Goal: Task Accomplishment & Management: Manage account settings

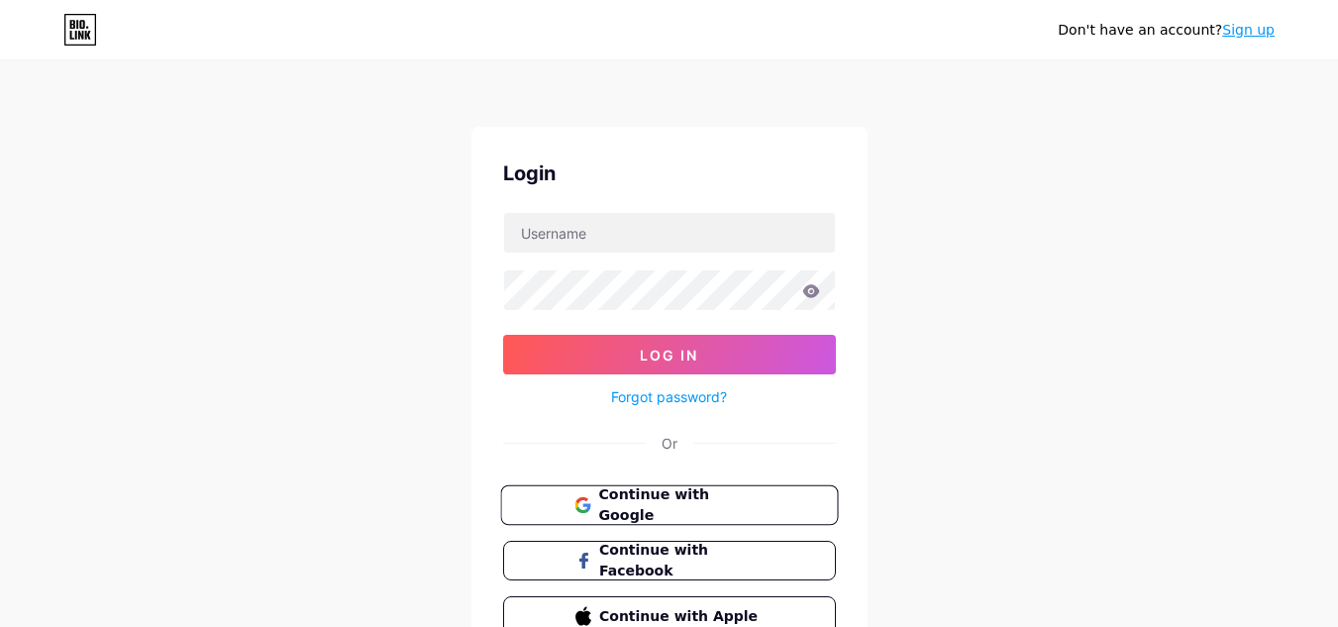
click at [726, 503] on span "Continue with Google" at bounding box center [680, 505] width 165 height 43
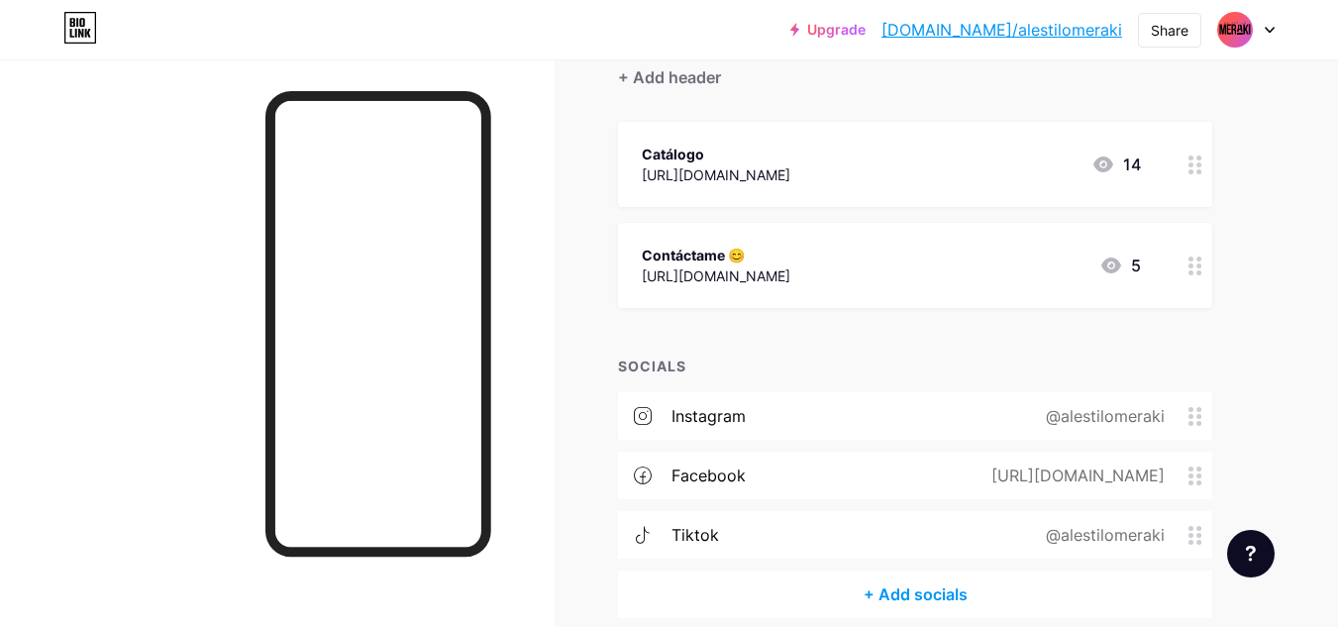
scroll to position [191, 0]
click at [757, 411] on div "instagram @alestilomeraki" at bounding box center [915, 415] width 594 height 48
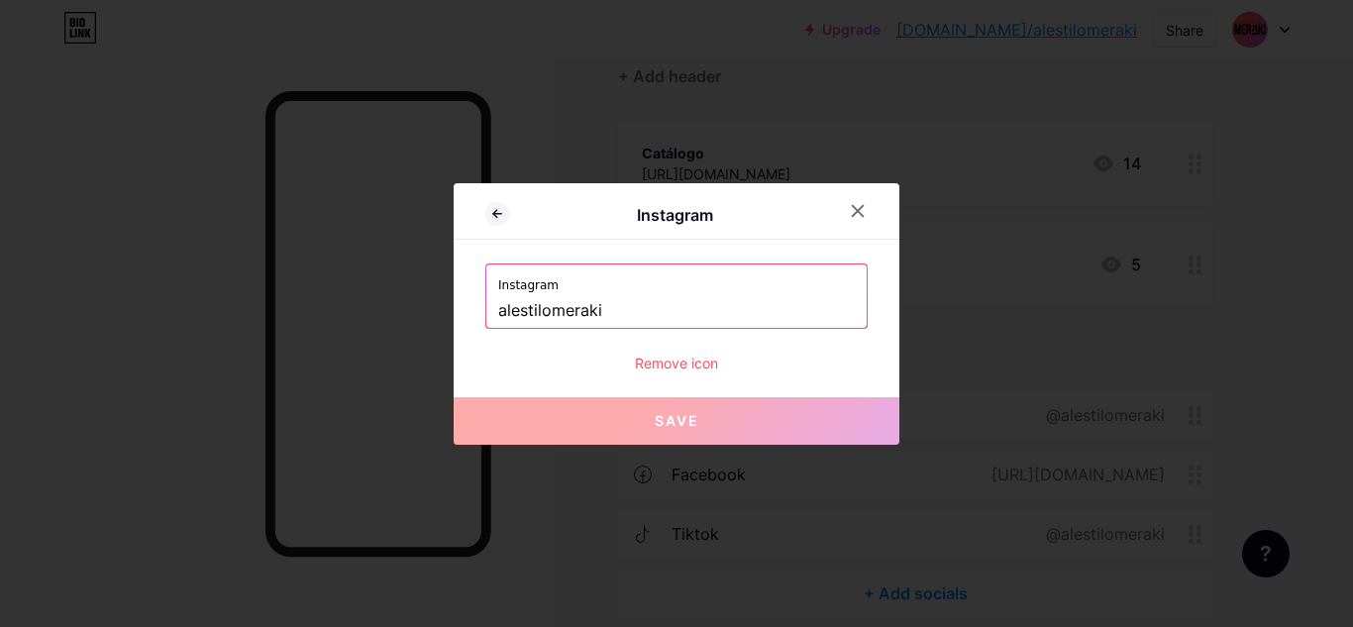
click at [603, 311] on input "alestilomeraki" at bounding box center [676, 311] width 357 height 34
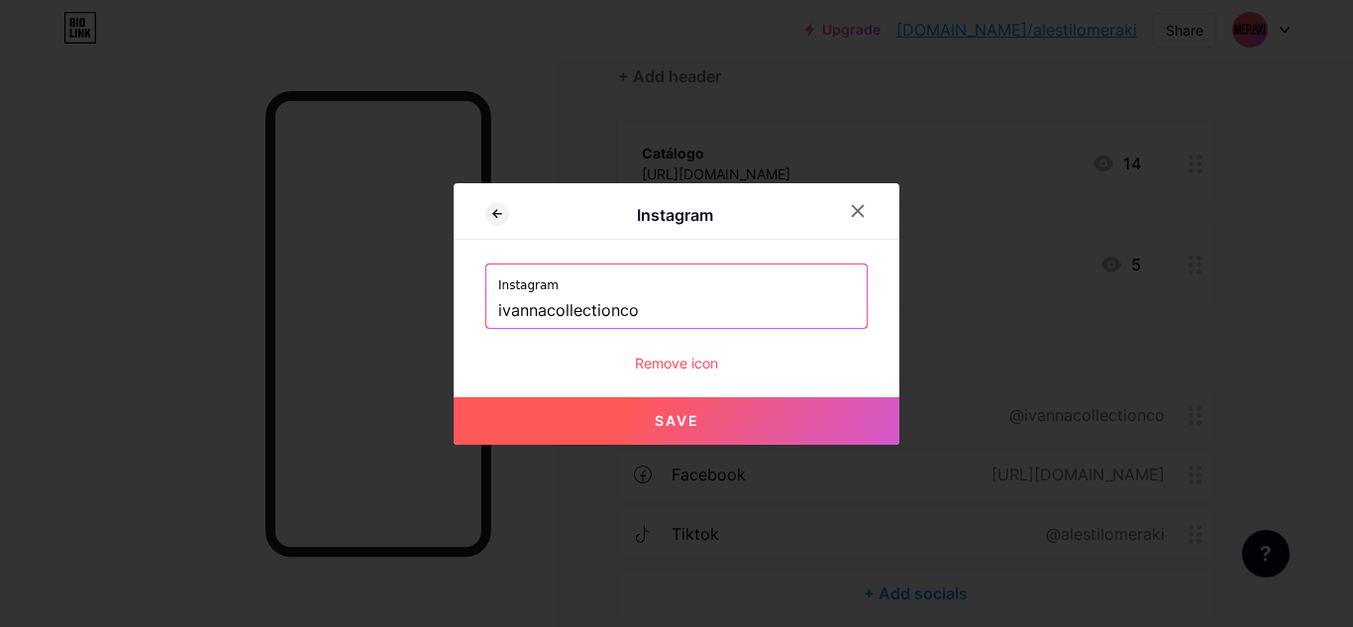
click at [713, 418] on button "Save" at bounding box center [677, 421] width 446 height 48
type input "https://instagram.com/ivannacollectionco"
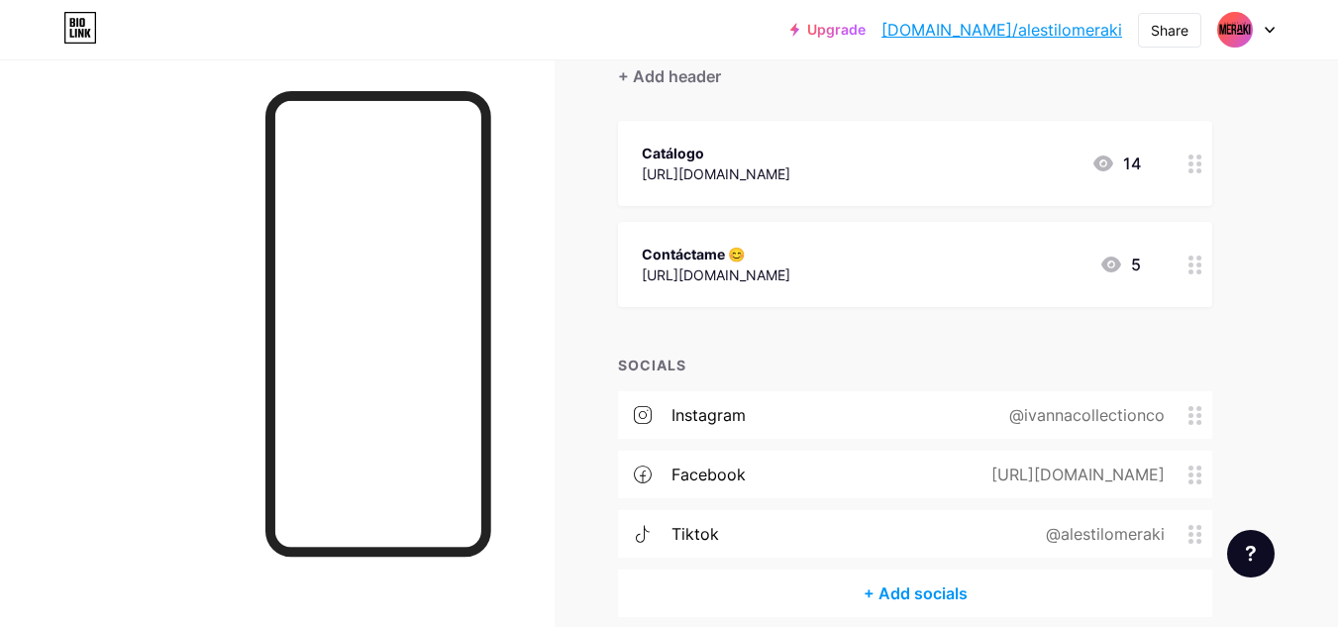
click at [1141, 472] on div "https://www.facebook.com/alestilomeraki" at bounding box center [1074, 475] width 229 height 24
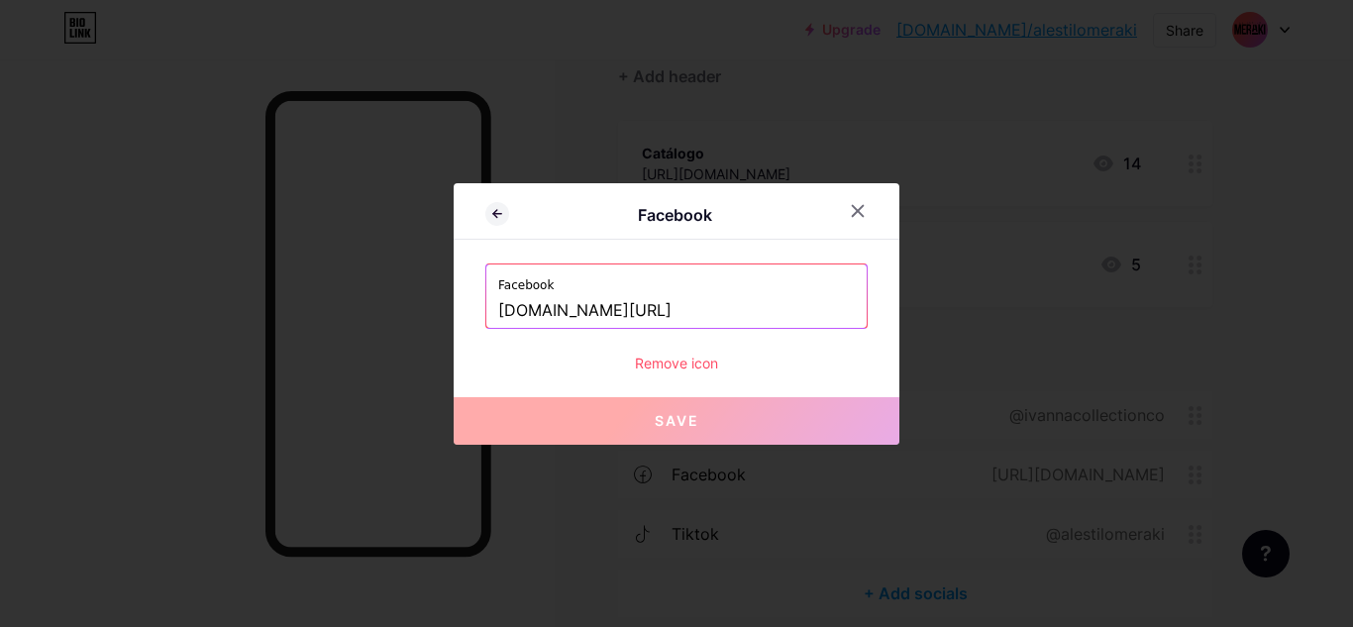
drag, startPoint x: 651, startPoint y: 314, endPoint x: 1015, endPoint y: 304, distance: 364.7
click at [1015, 304] on div "Facebook Facebook www.facebook.com/alestilomeraki Remove icon Save" at bounding box center [676, 313] width 1353 height 627
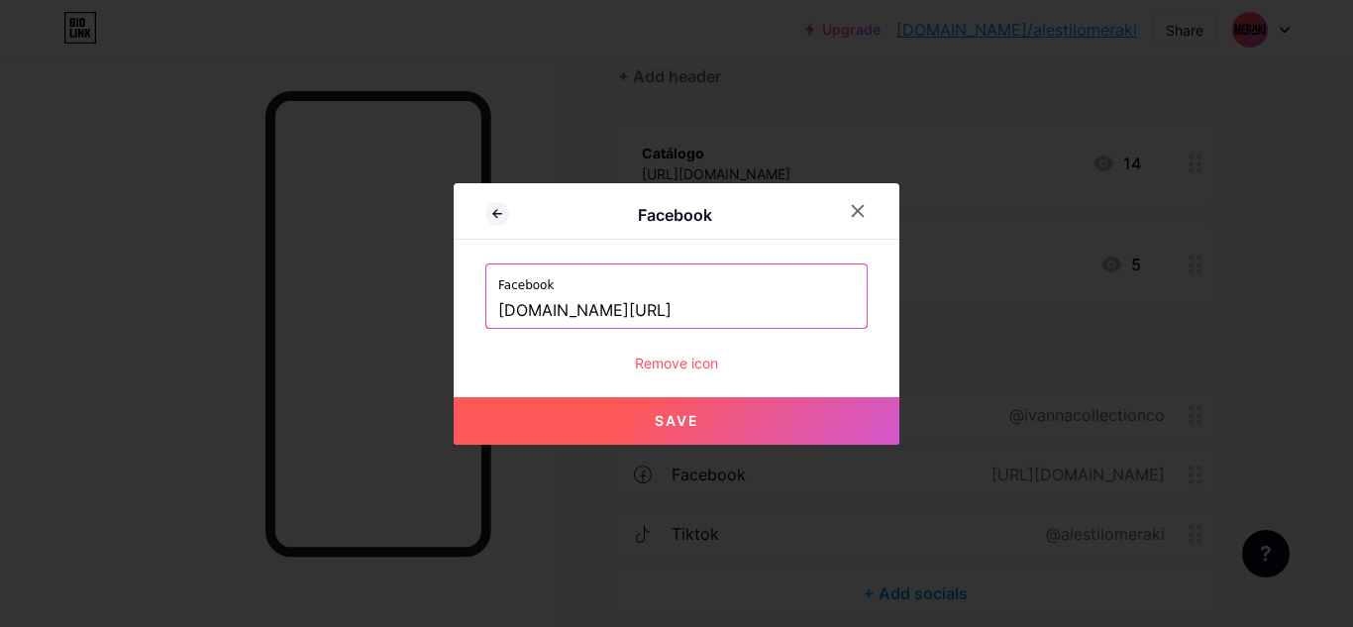
click at [713, 403] on button "Save" at bounding box center [677, 421] width 446 height 48
type input "https://www.facebook.com/ivannacollectionco"
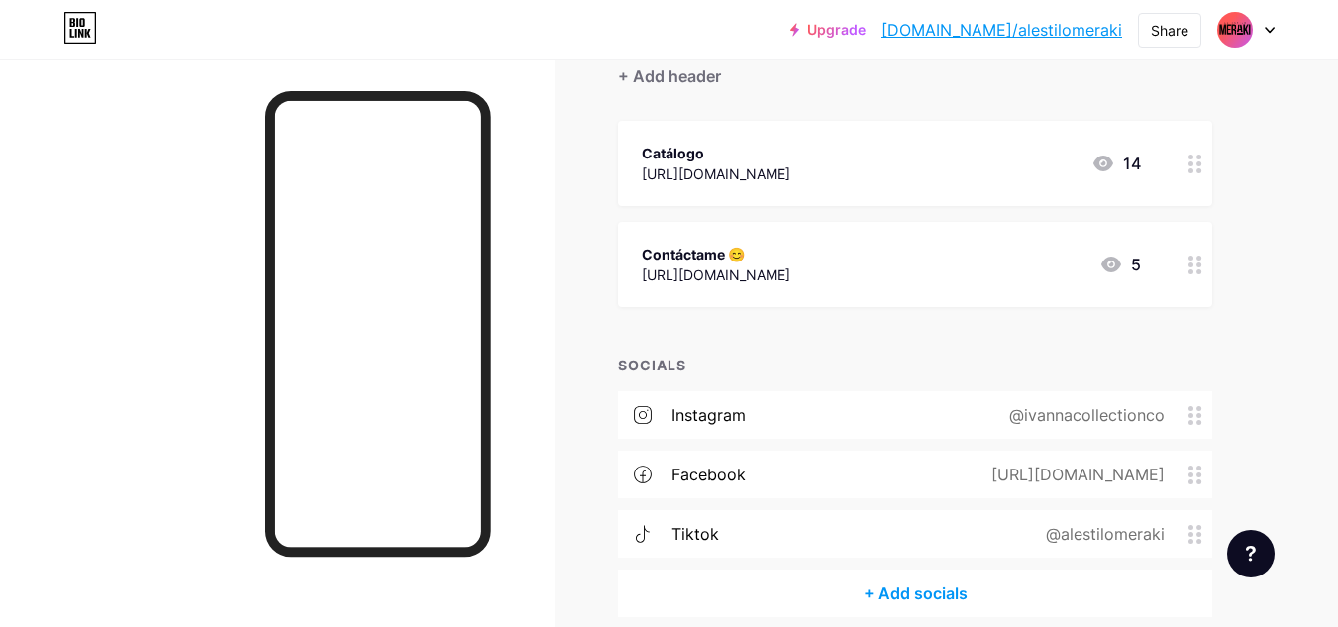
click at [913, 535] on div "tiktok @alestilomeraki" at bounding box center [915, 534] width 594 height 48
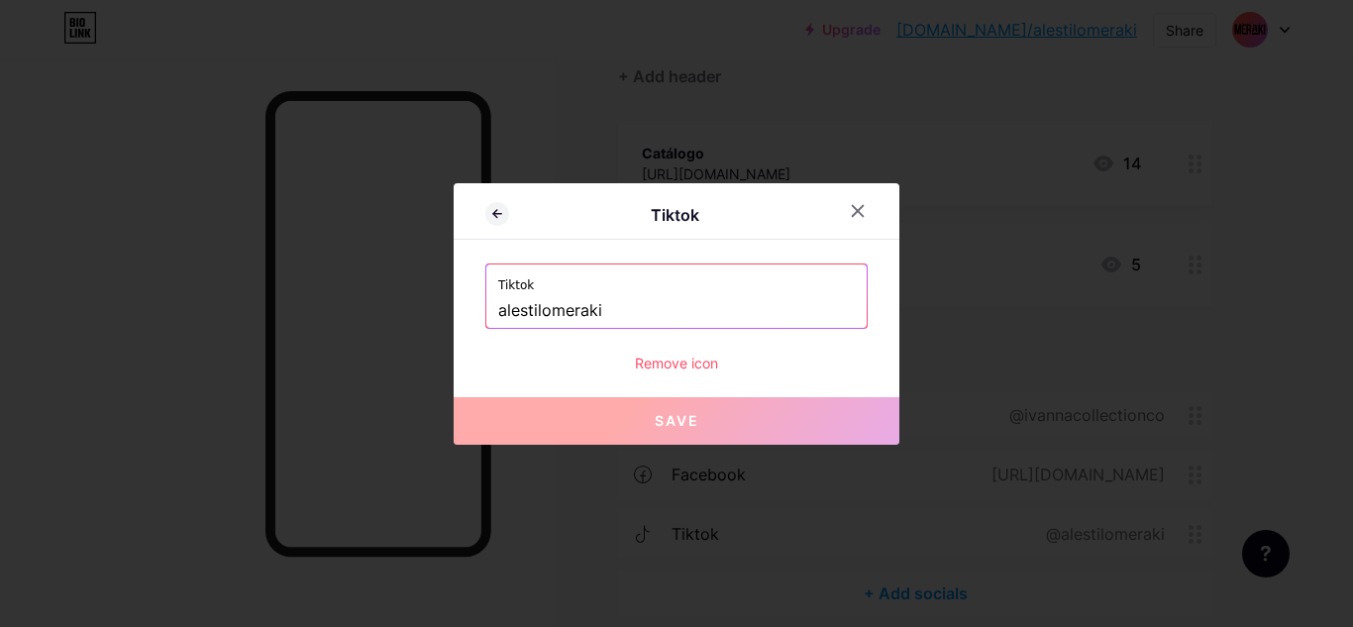
click at [555, 312] on input "alestilomeraki" at bounding box center [676, 311] width 357 height 34
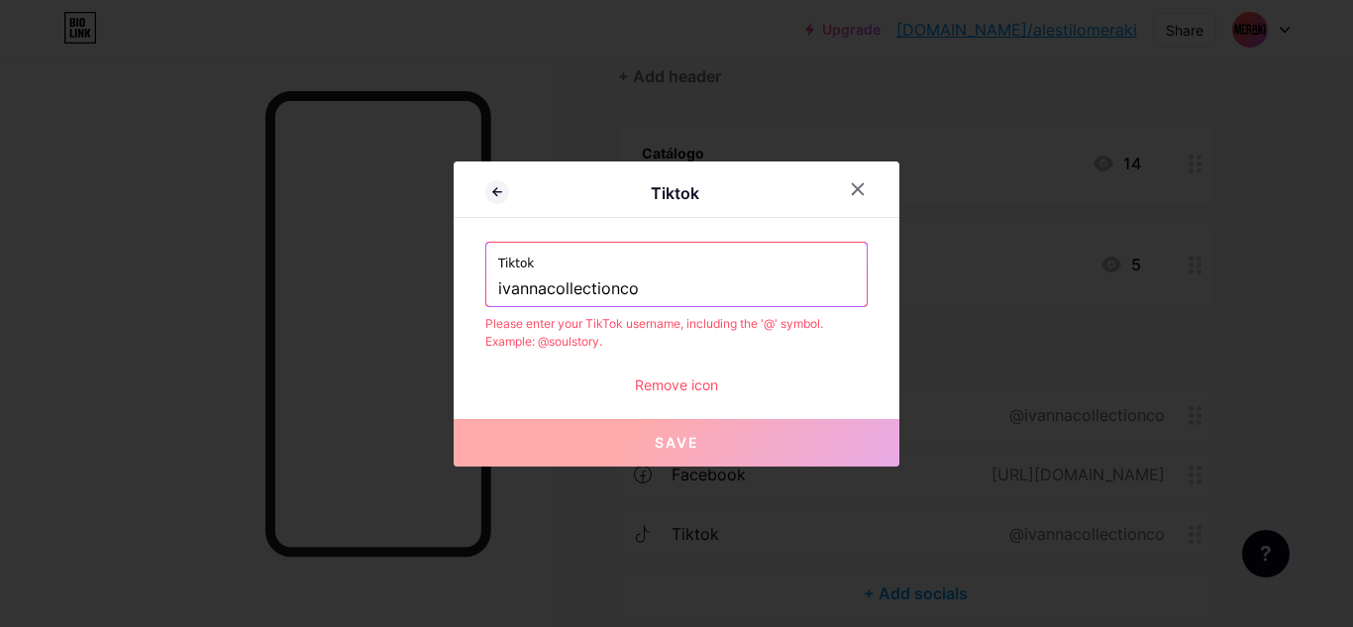
type input "ivannacollectionco"
click at [750, 382] on div "Remove icon" at bounding box center [676, 384] width 382 height 21
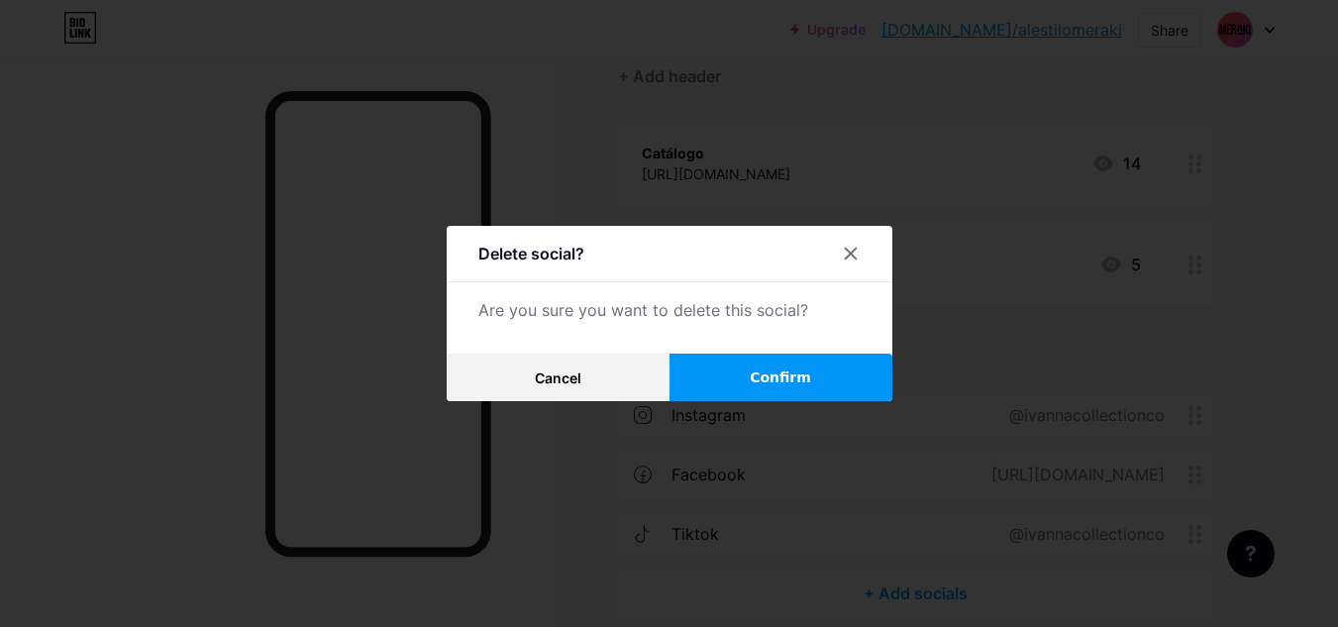
click at [787, 374] on span "Confirm" at bounding box center [780, 378] width 61 height 21
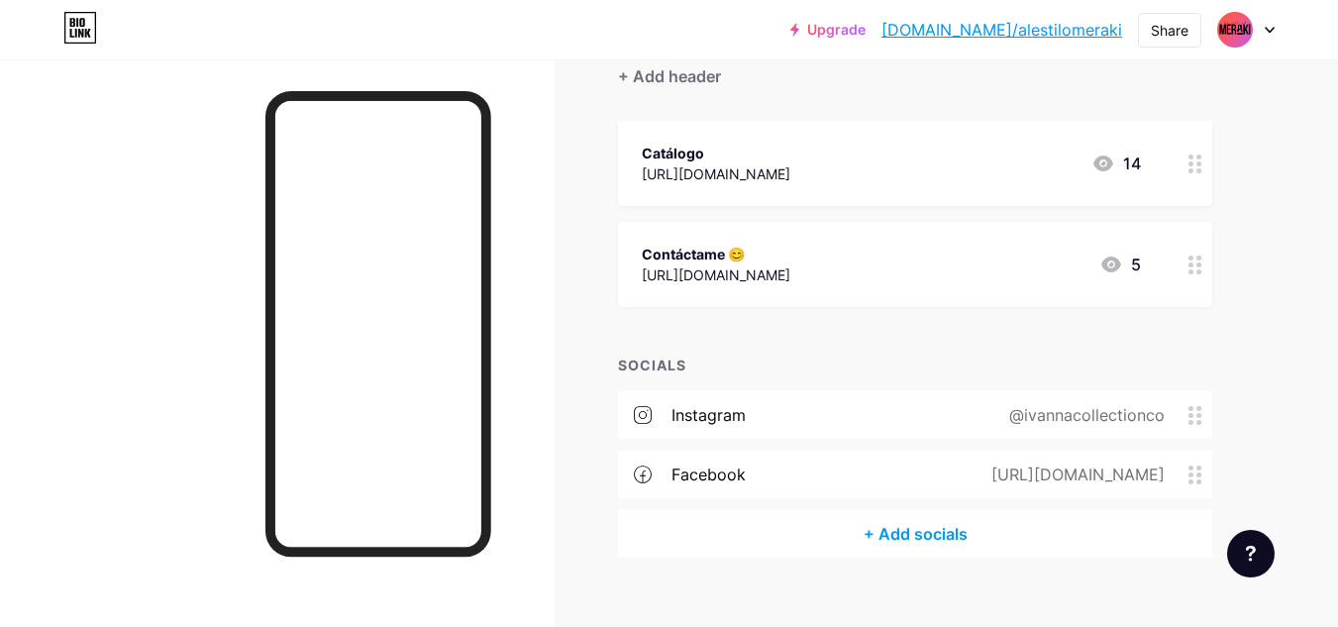
click at [907, 537] on div "+ Add socials" at bounding box center [915, 534] width 594 height 48
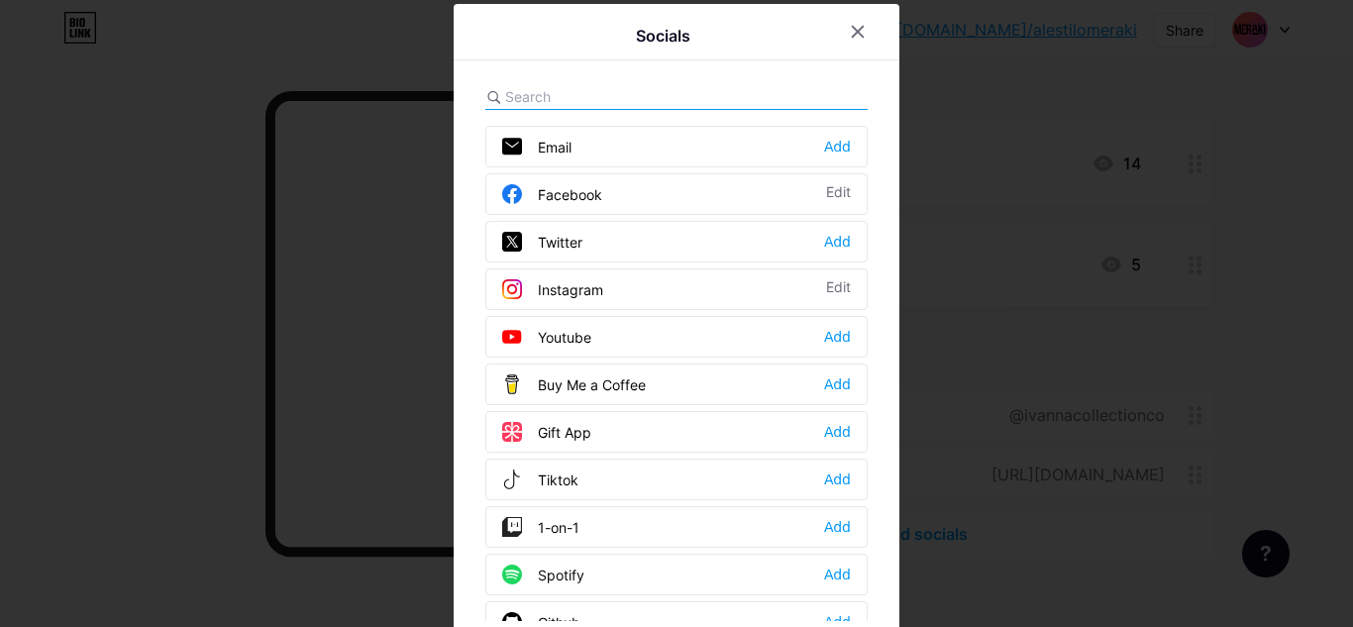
click at [664, 473] on div "Tiktok Add" at bounding box center [676, 480] width 382 height 42
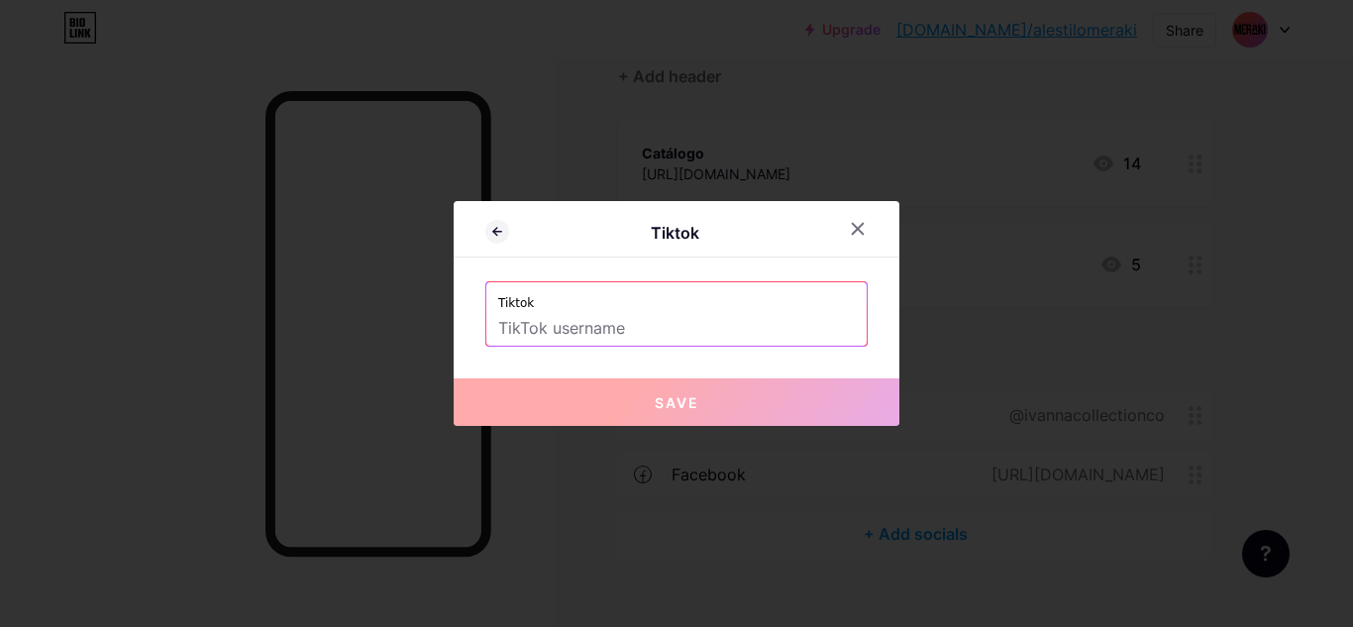
click at [590, 325] on input "text" at bounding box center [676, 329] width 357 height 34
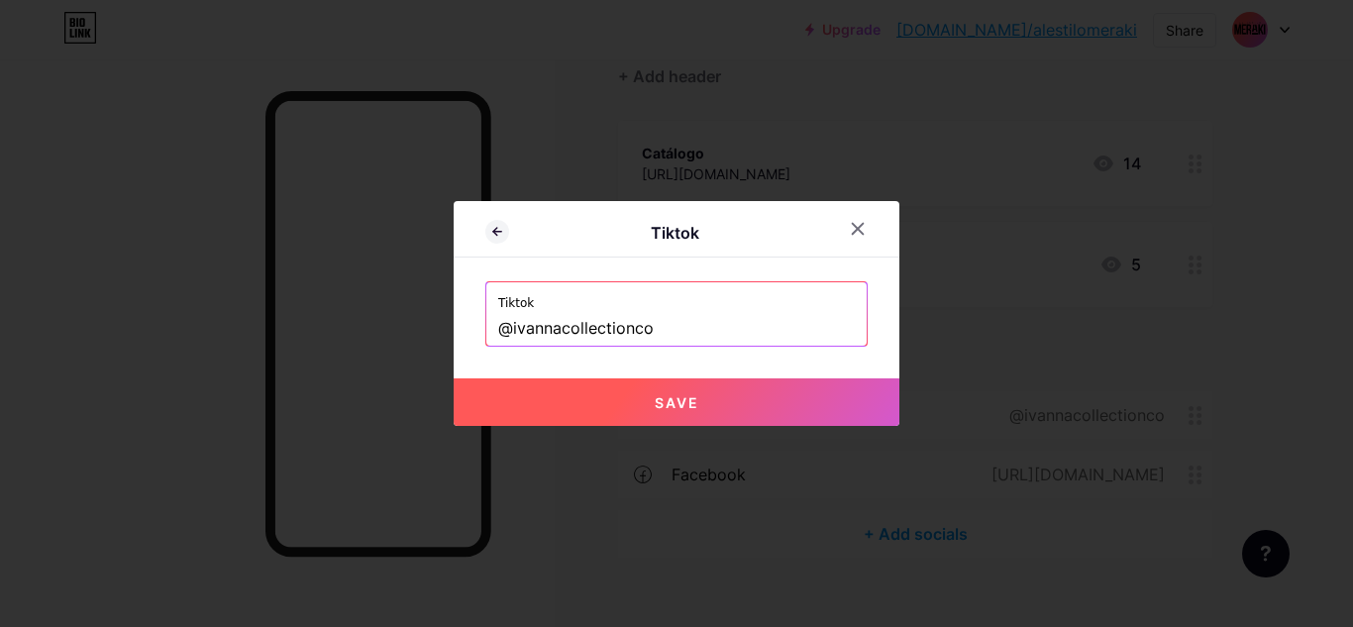
click at [678, 399] on span "Save" at bounding box center [677, 402] width 45 height 17
type input "https://tiktok.com/@ivannacollectionco"
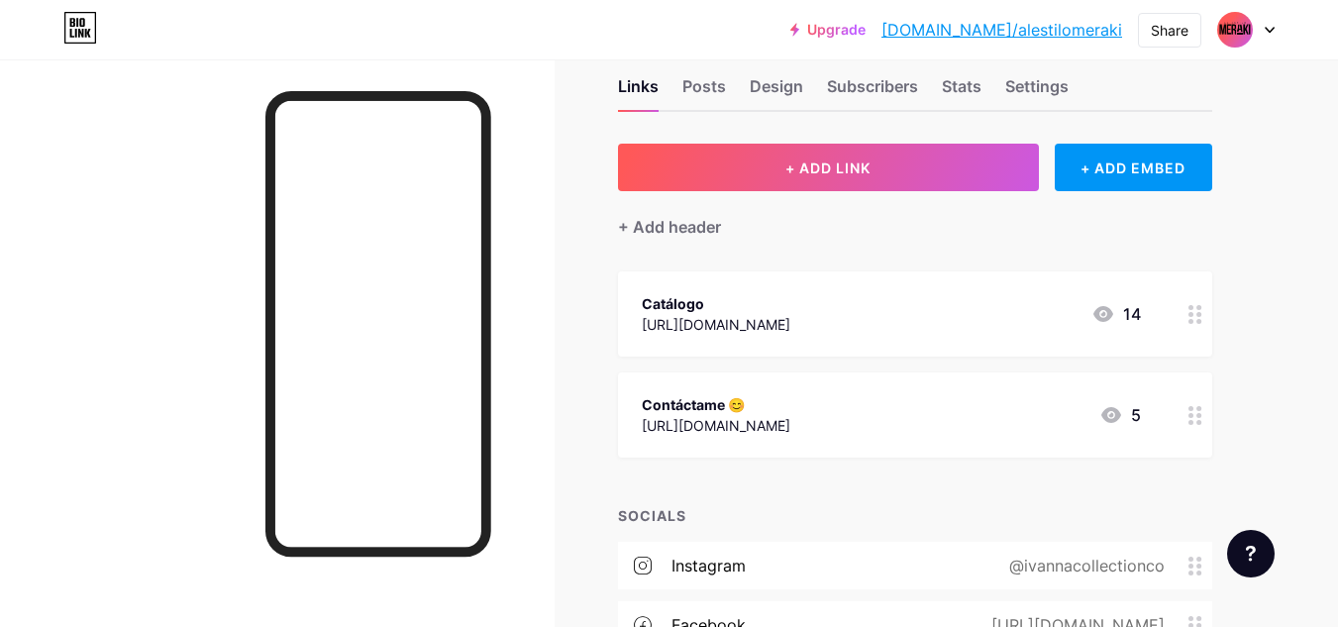
scroll to position [0, 0]
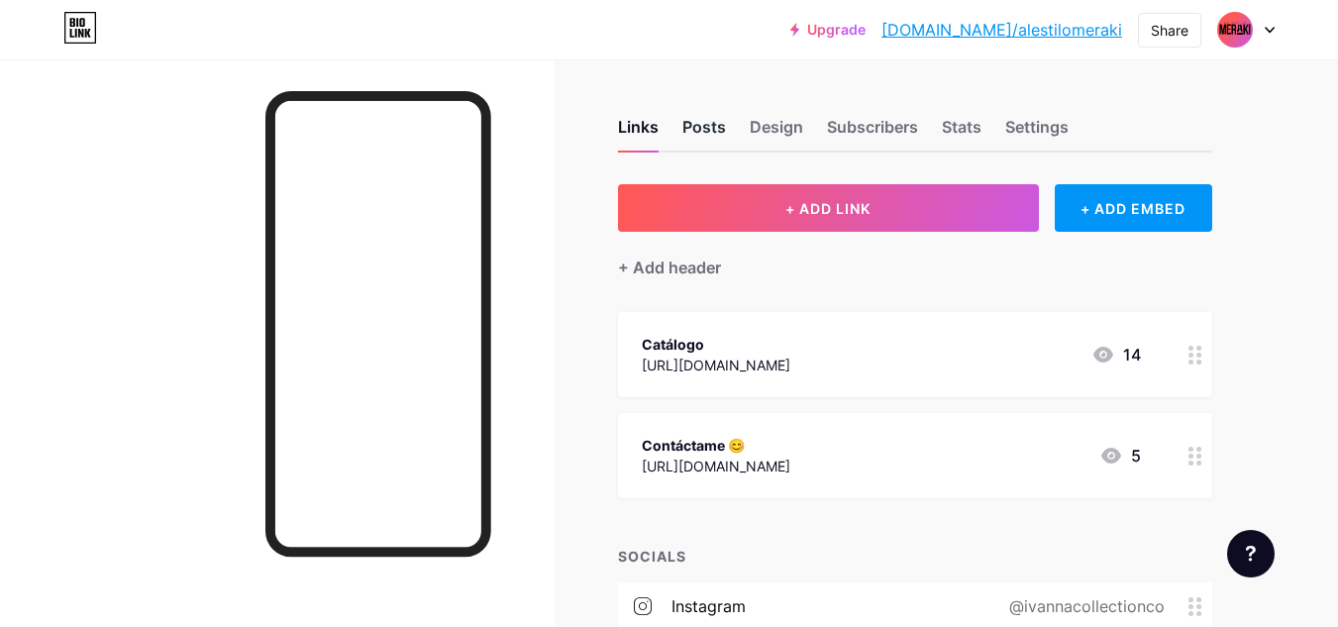
click at [712, 135] on div "Posts" at bounding box center [705, 133] width 44 height 36
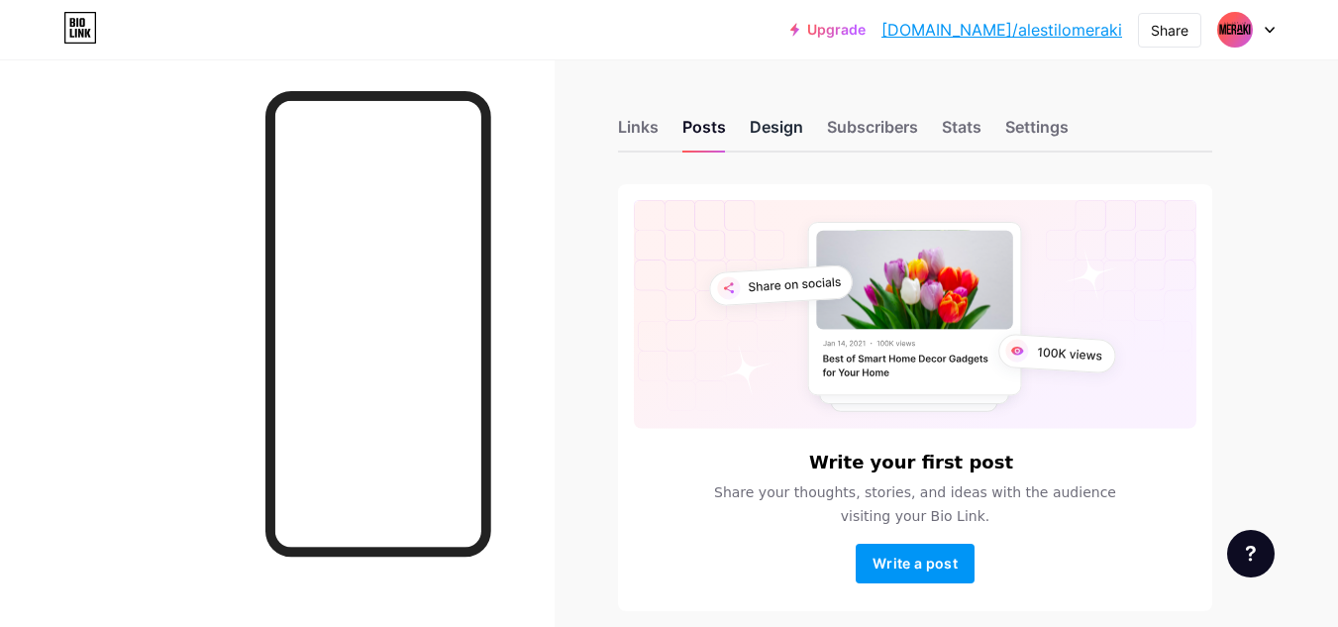
click at [771, 131] on div "Design" at bounding box center [776, 133] width 53 height 36
click at [1019, 127] on div "Settings" at bounding box center [1037, 133] width 63 height 36
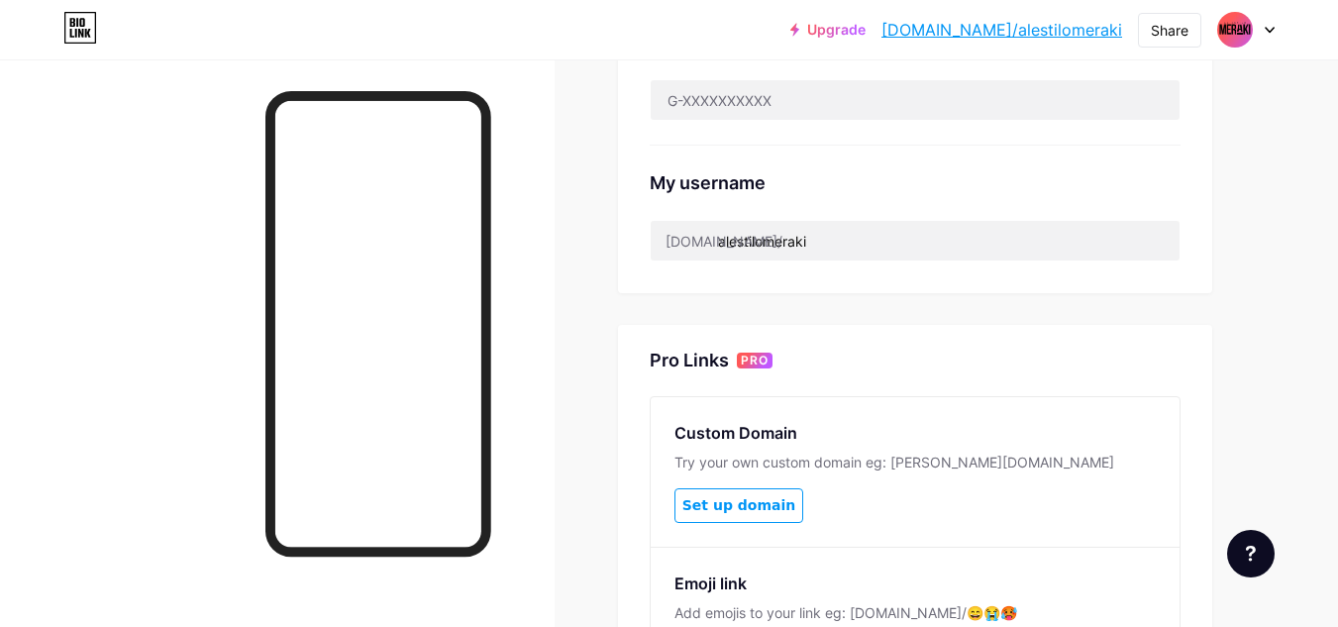
scroll to position [750, 0]
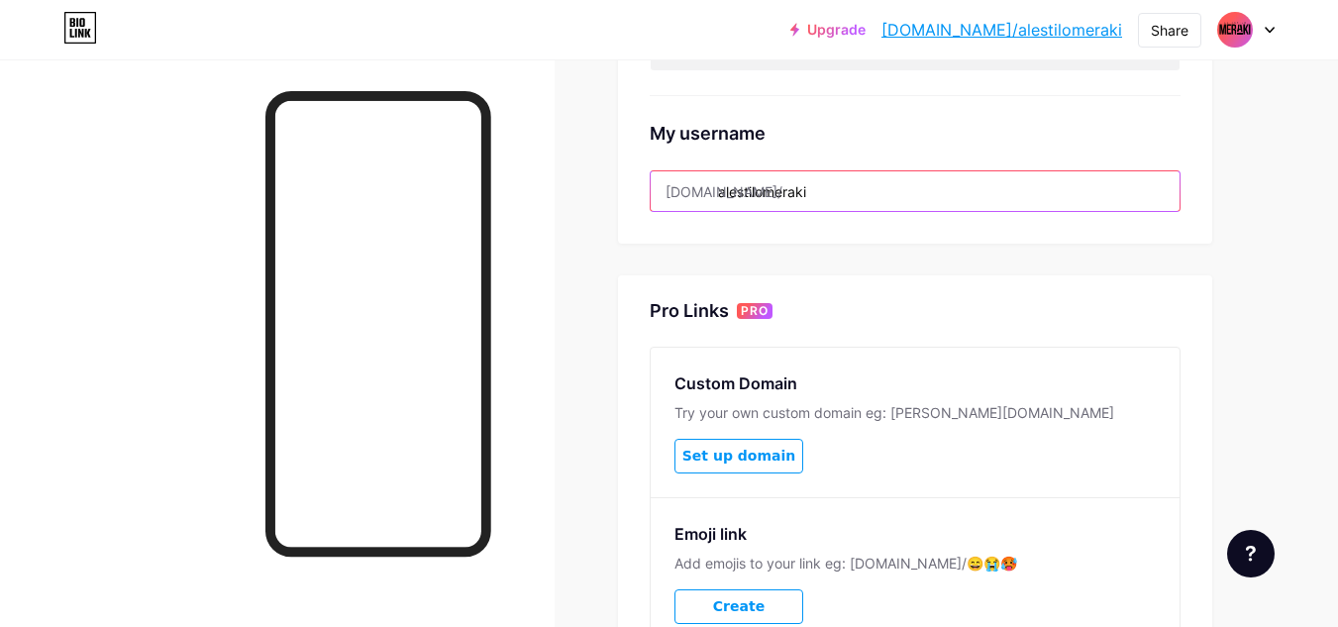
click at [775, 192] on input "alestilomeraki" at bounding box center [915, 191] width 529 height 40
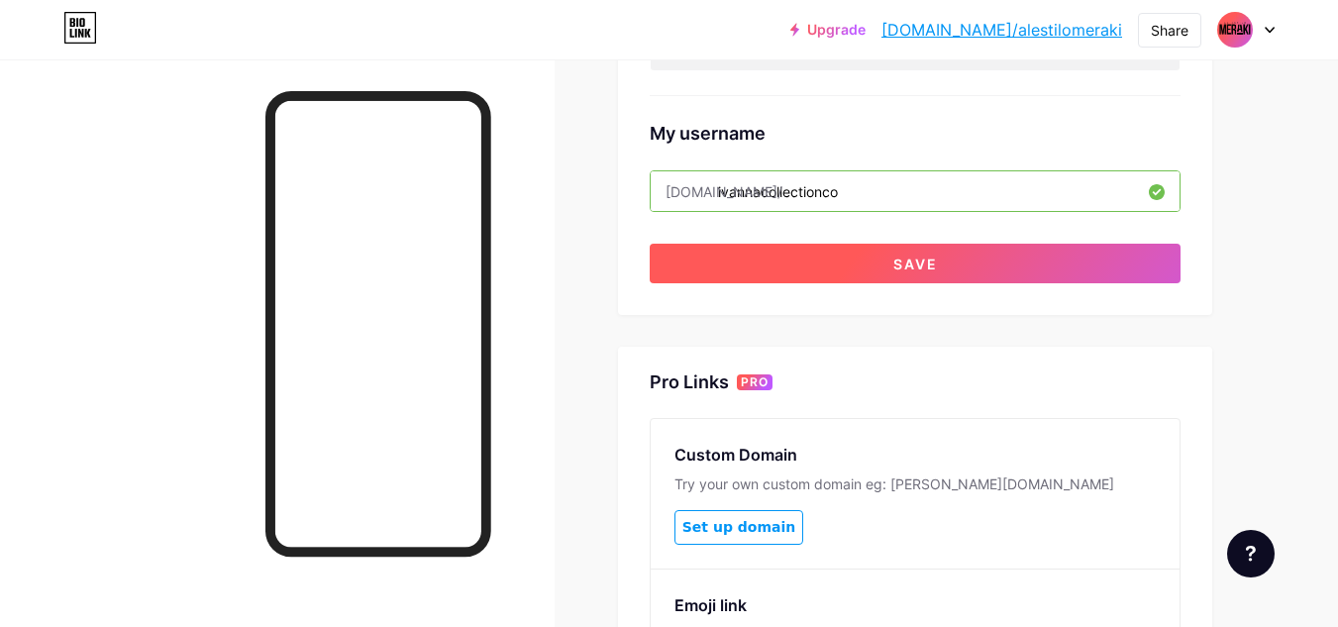
type input "ivannacollectionco"
click at [829, 250] on button "Save" at bounding box center [915, 264] width 531 height 40
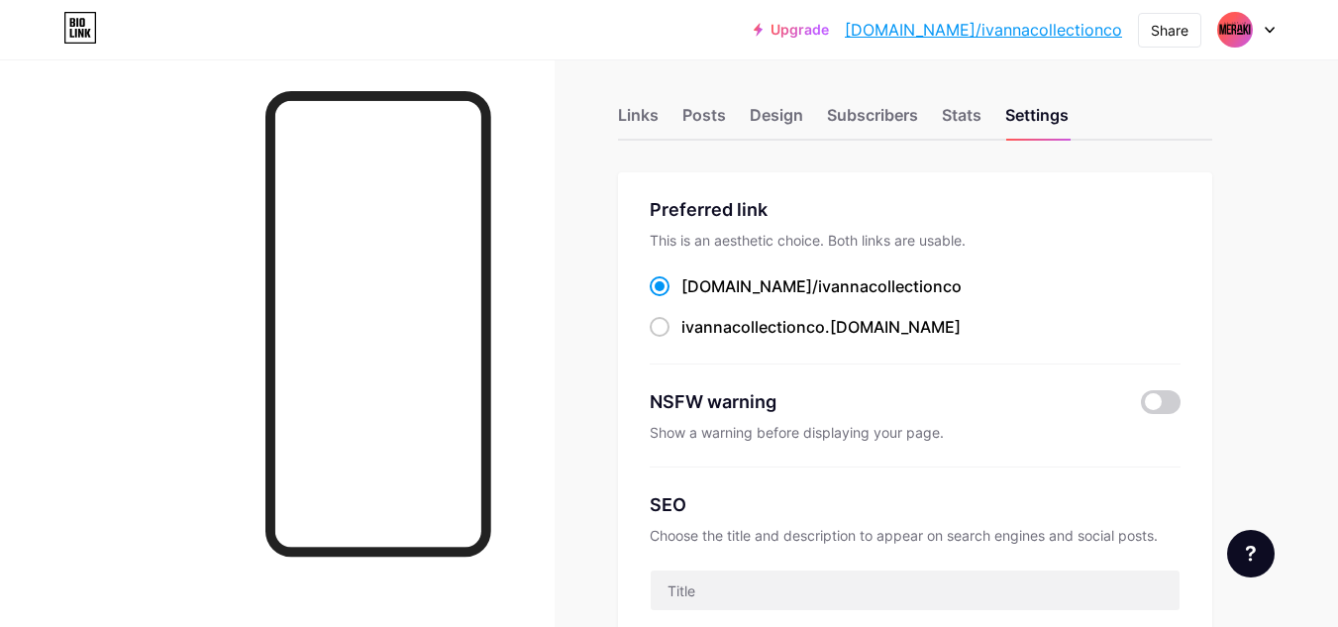
scroll to position [0, 0]
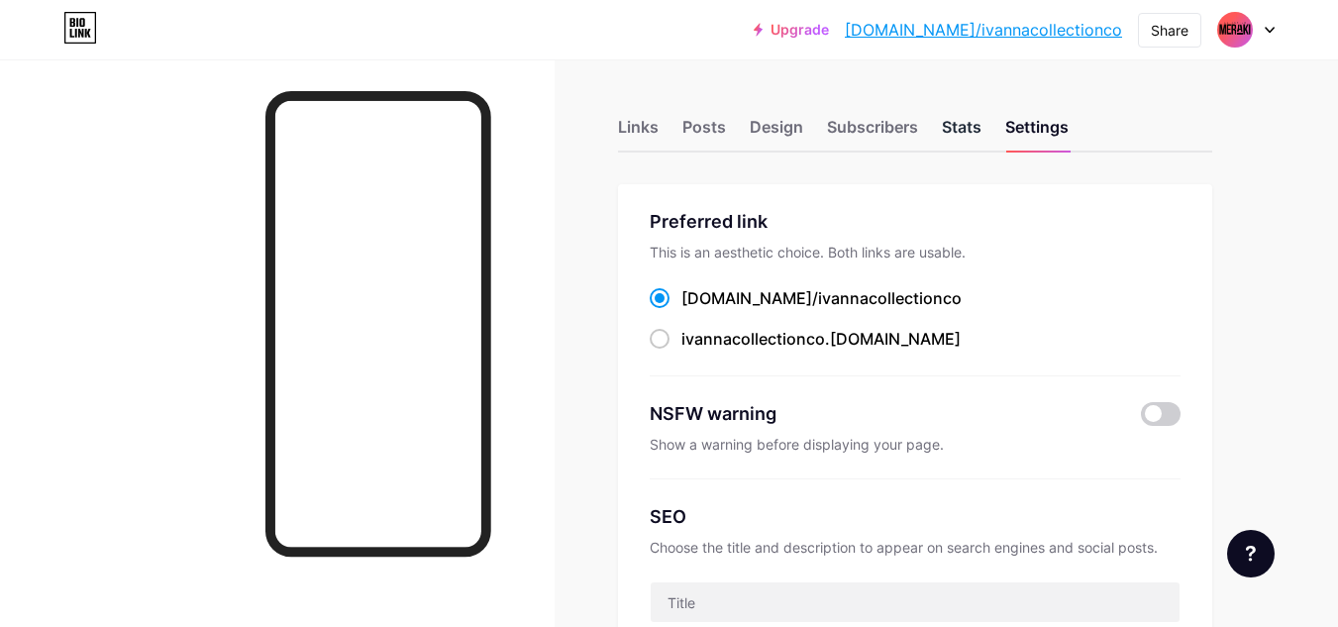
click at [958, 131] on div "Stats" at bounding box center [962, 133] width 40 height 36
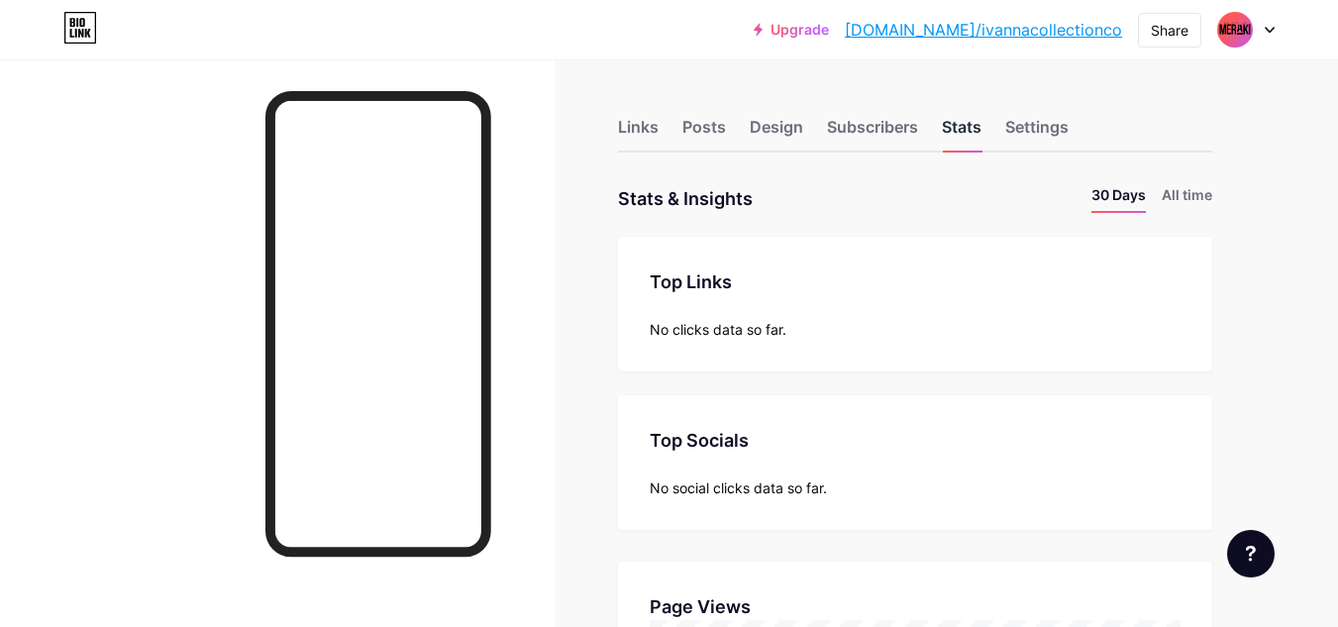
scroll to position [627, 1338]
click at [887, 128] on div "Subscribers" at bounding box center [872, 133] width 91 height 36
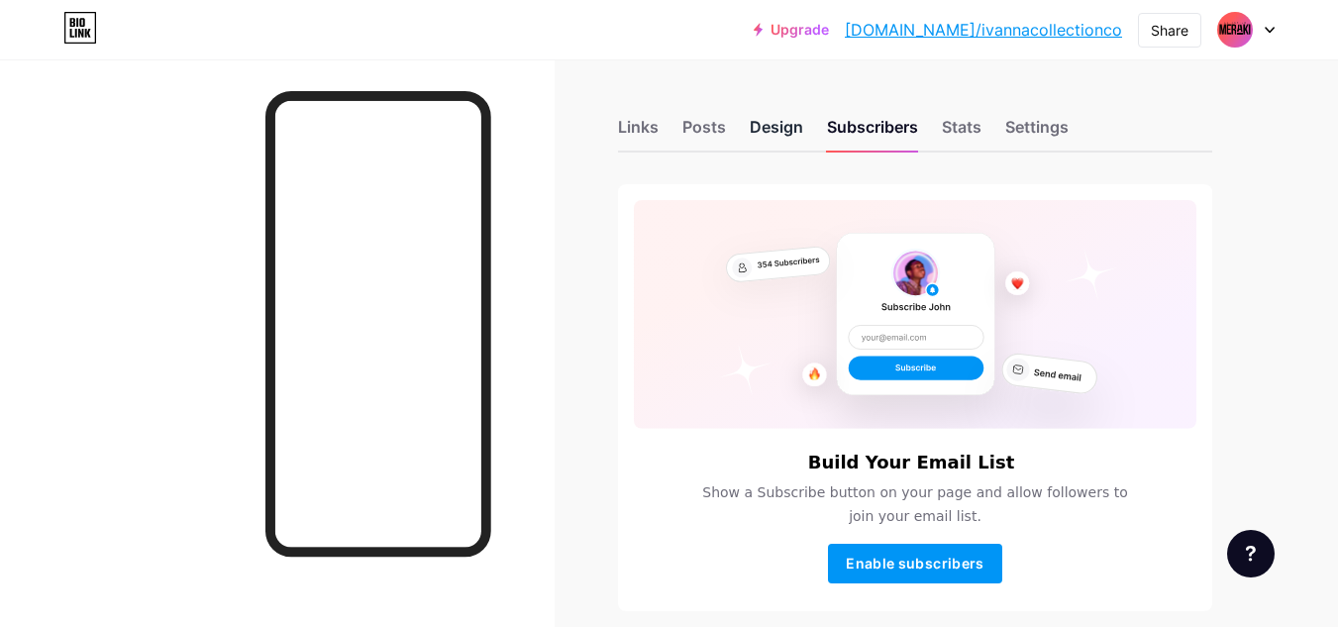
click at [781, 127] on div "Design" at bounding box center [776, 133] width 53 height 36
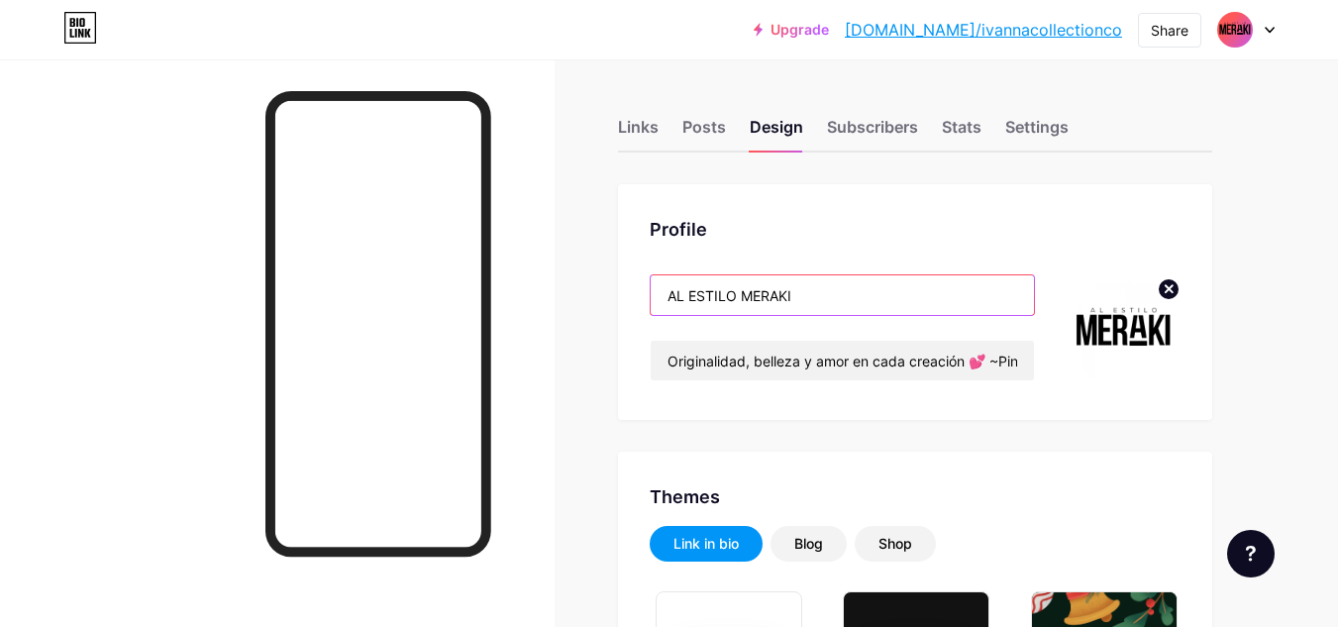
click at [731, 306] on input "AL ESTILO MERAKI" at bounding box center [842, 295] width 383 height 40
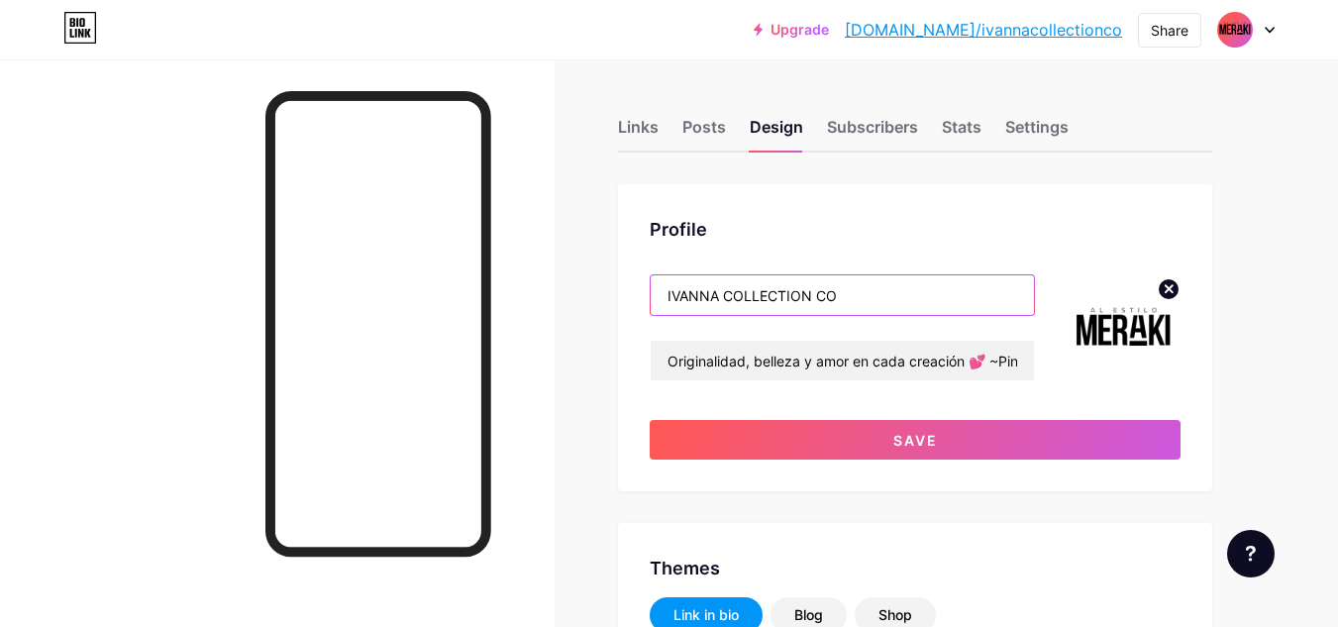
type input "IVANNA COLLECTION CO"
click at [1162, 291] on circle at bounding box center [1169, 289] width 22 height 22
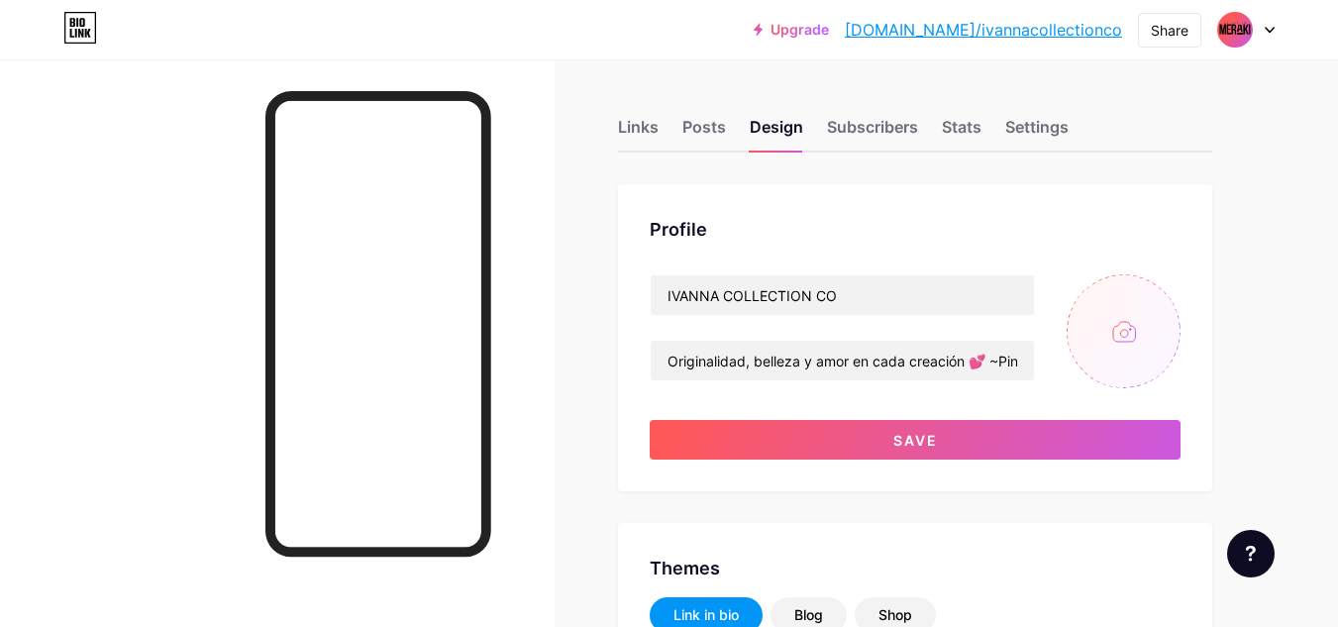
click at [1116, 338] on input "file" at bounding box center [1124, 331] width 114 height 114
type input "C:\fakepath\COLLECTION (1).png"
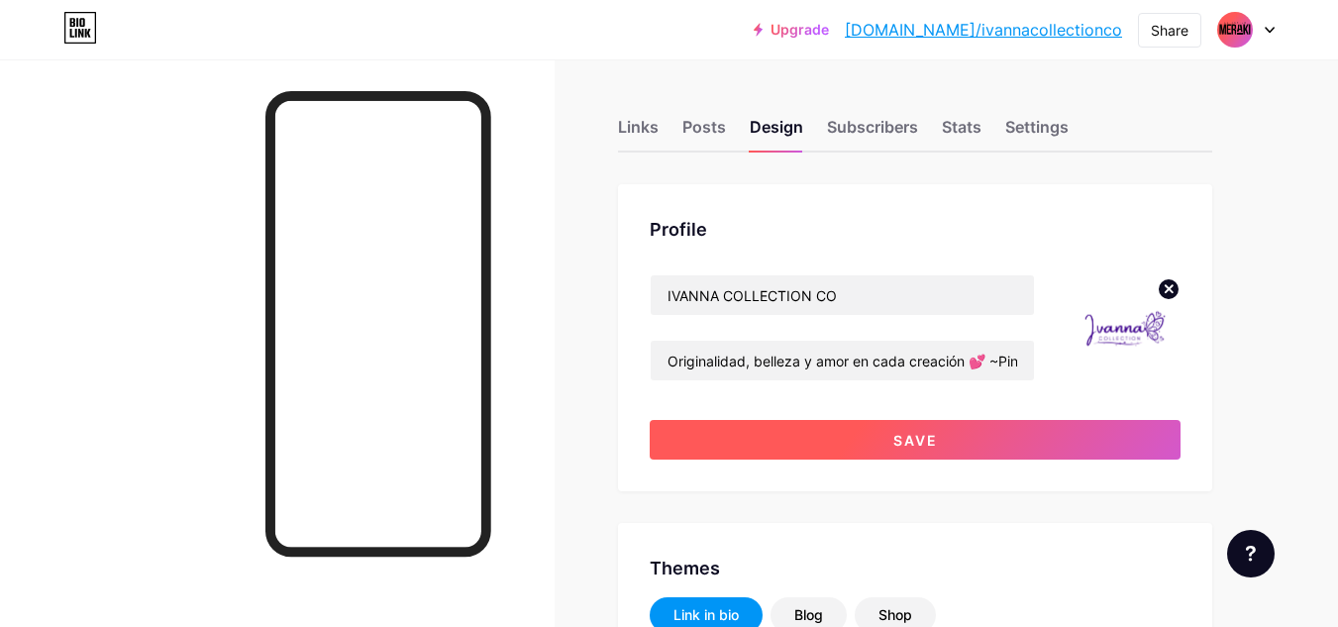
click at [935, 432] on span "Save" at bounding box center [916, 440] width 45 height 17
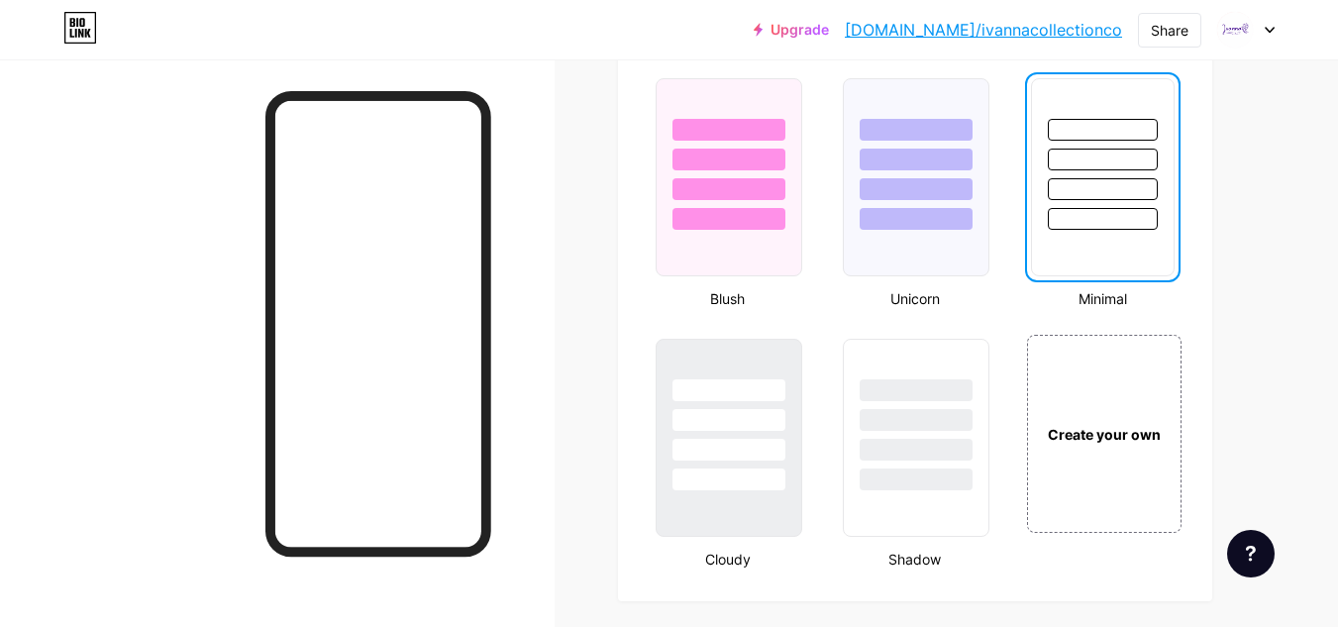
scroll to position [2113, 0]
